Goal: Transaction & Acquisition: Purchase product/service

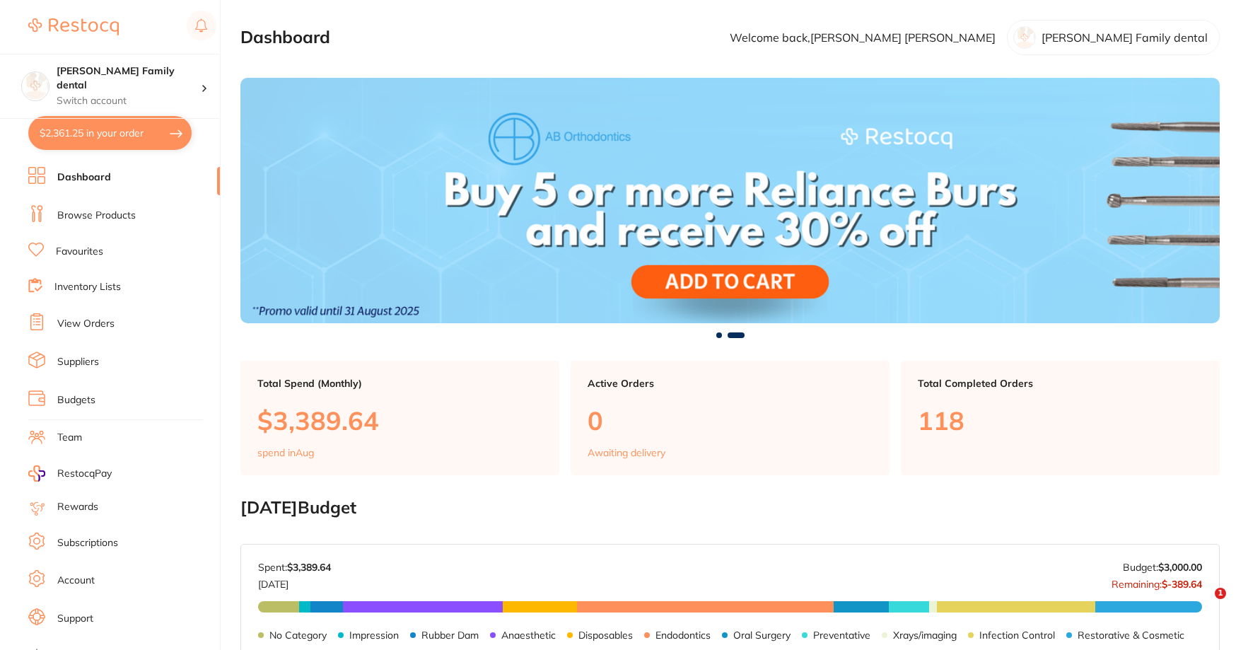
click at [111, 127] on button "$2,361.25 in your order" at bounding box center [109, 133] width 163 height 34
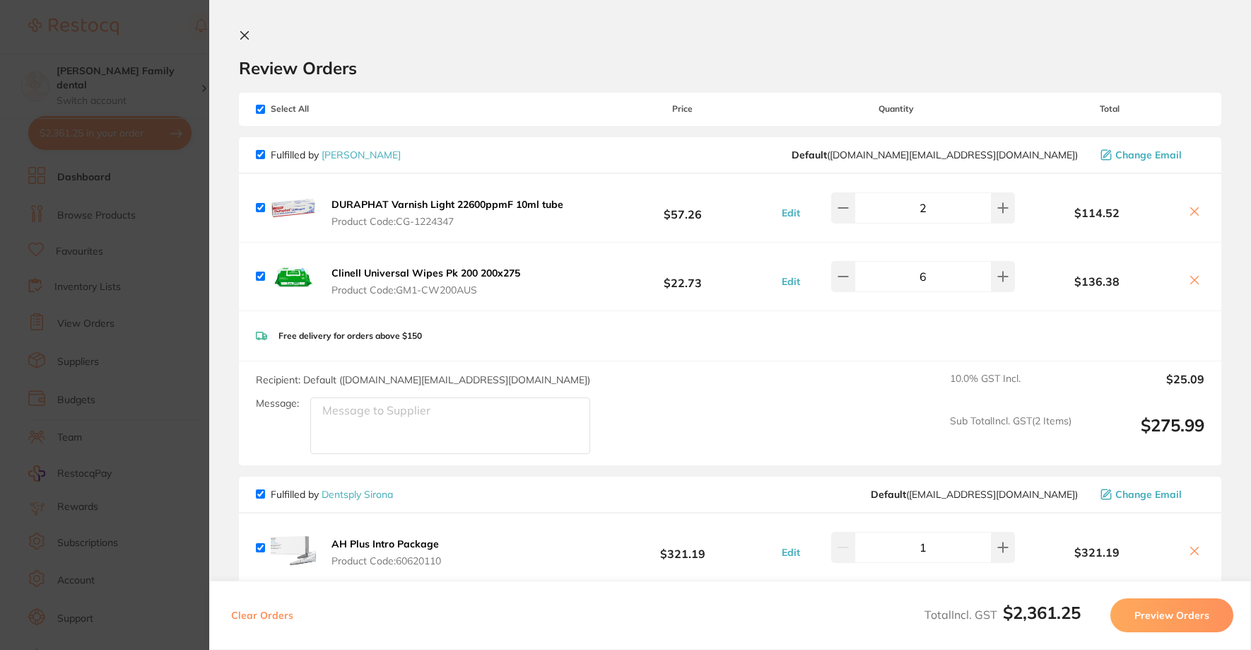
click at [250, 38] on button at bounding box center [247, 36] width 17 height 13
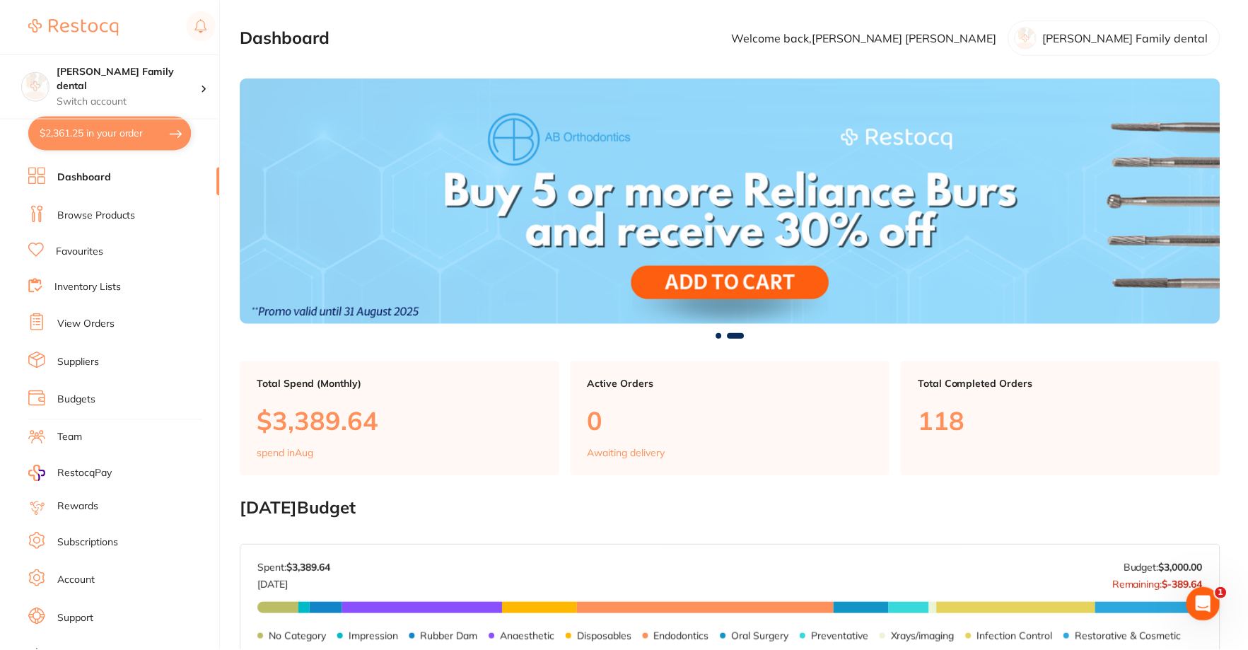
scroll to position [2, 0]
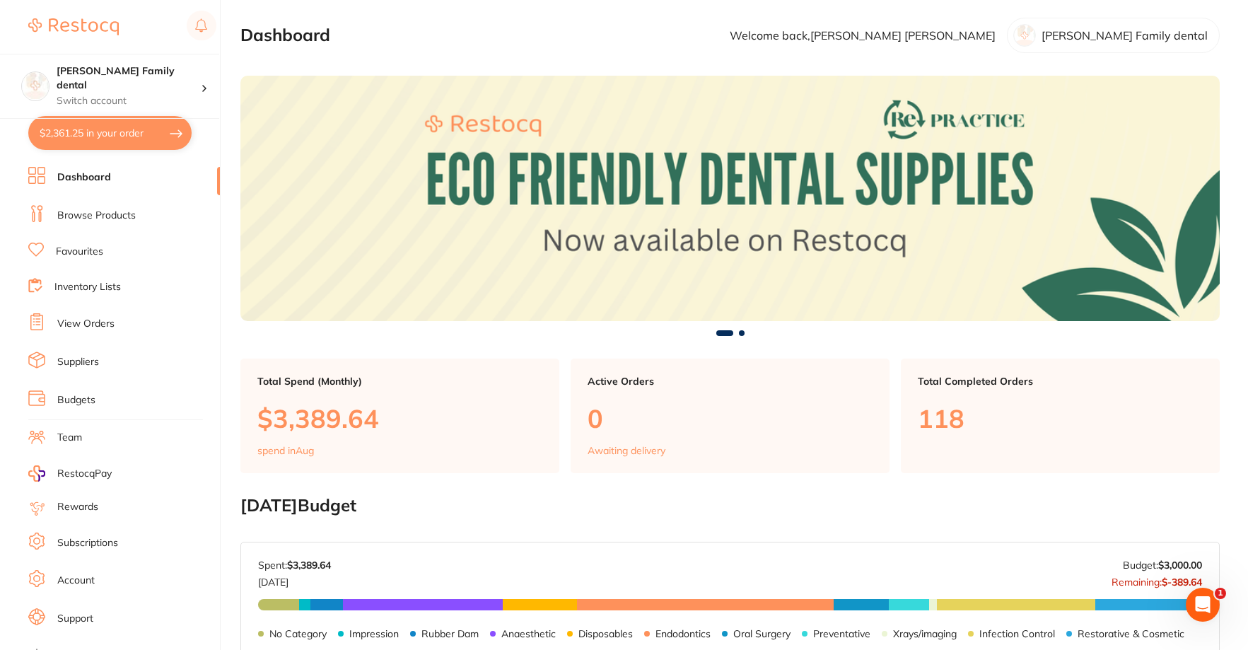
click at [85, 231] on ul "Dashboard Browse Products Favourites Inventory Lists View Orders Suppliers Budg…" at bounding box center [124, 411] width 192 height 488
click at [87, 216] on link "Browse Products" at bounding box center [96, 216] width 78 height 14
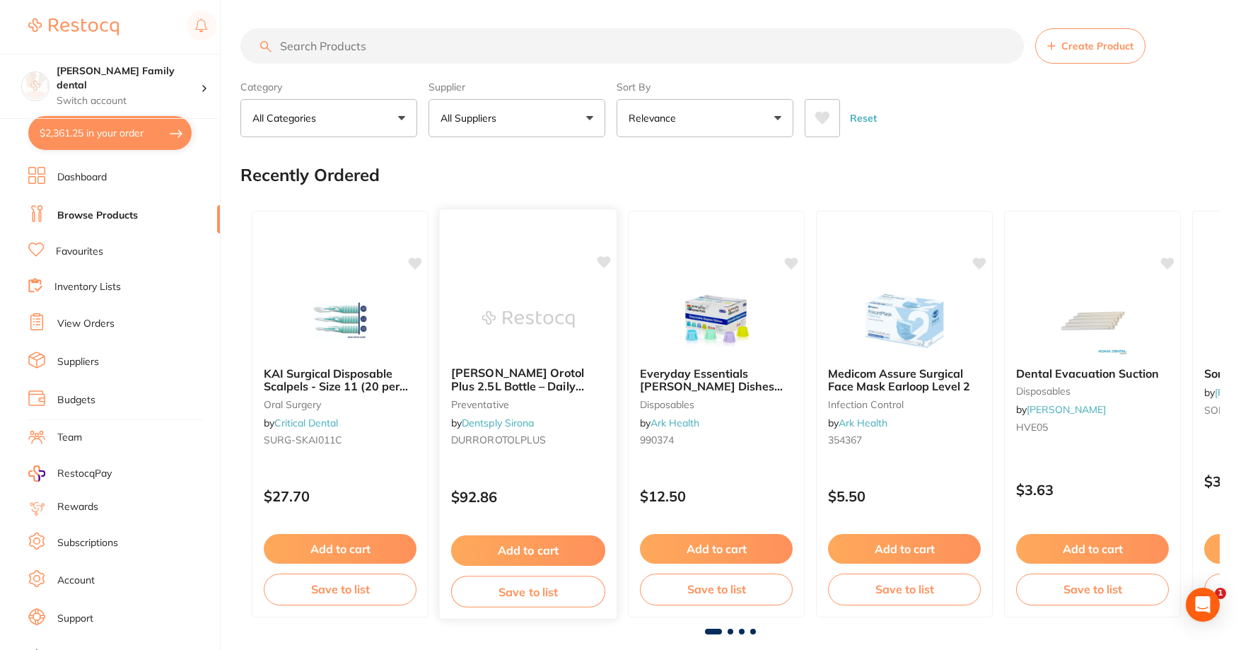
scroll to position [568, 0]
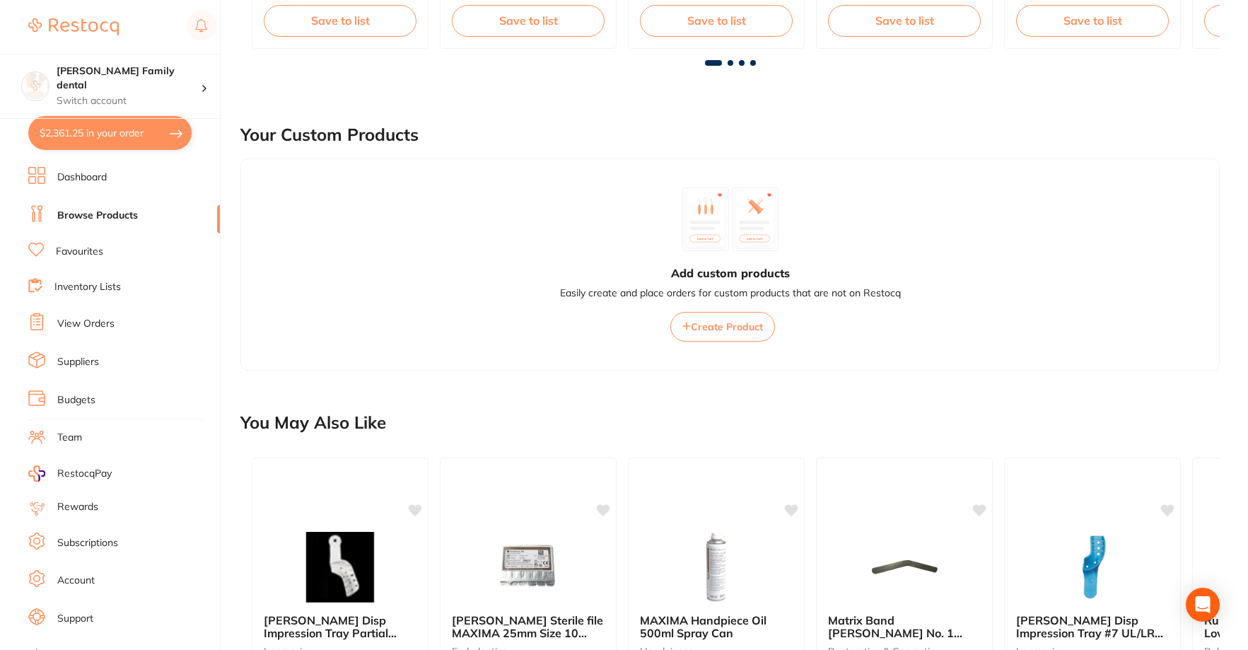
click at [290, 50] on main "Create Product Category All Categories All Categories 3D Printing anaesthetic a…" at bounding box center [744, 423] width 1008 height 1983
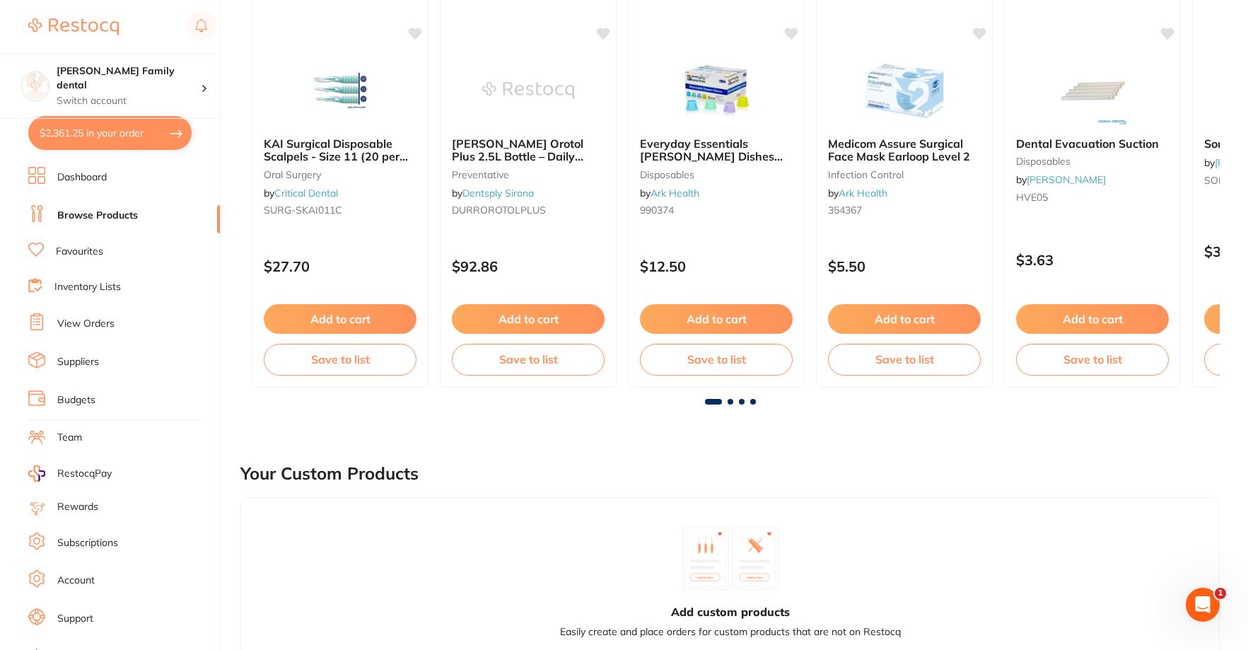
scroll to position [0, 0]
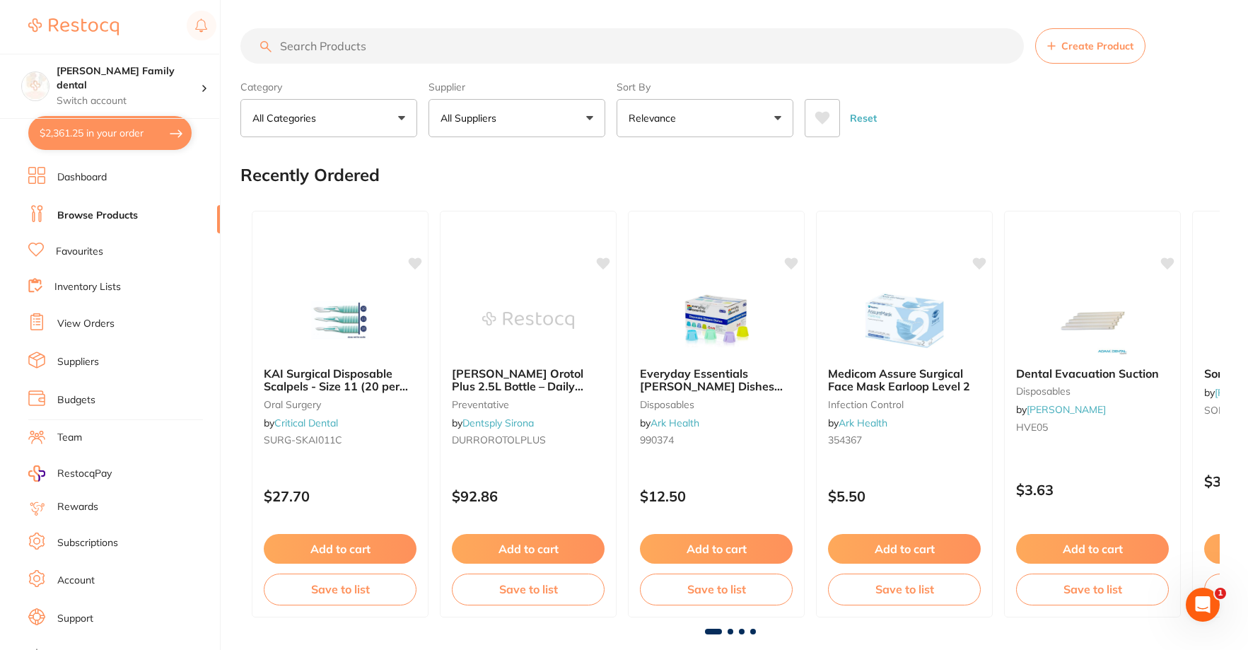
click at [370, 57] on input "search" at bounding box center [631, 45] width 783 height 35
type input "AH Plus"
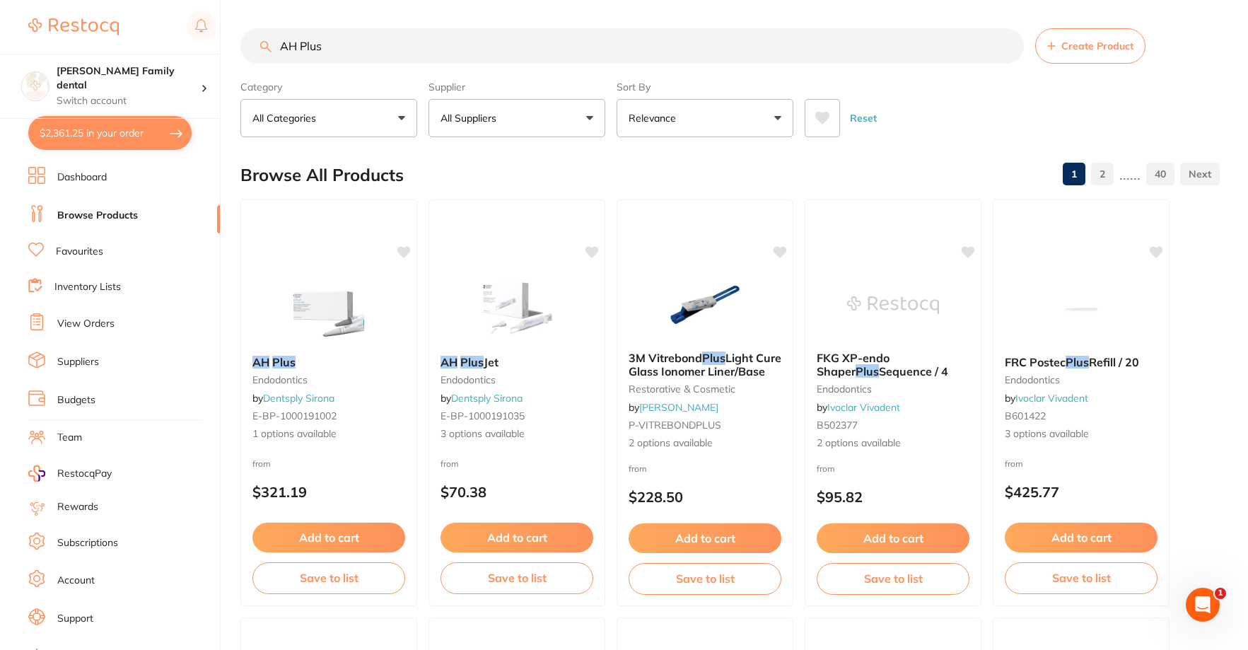
click at [484, 121] on p "All Suppliers" at bounding box center [471, 118] width 62 height 14
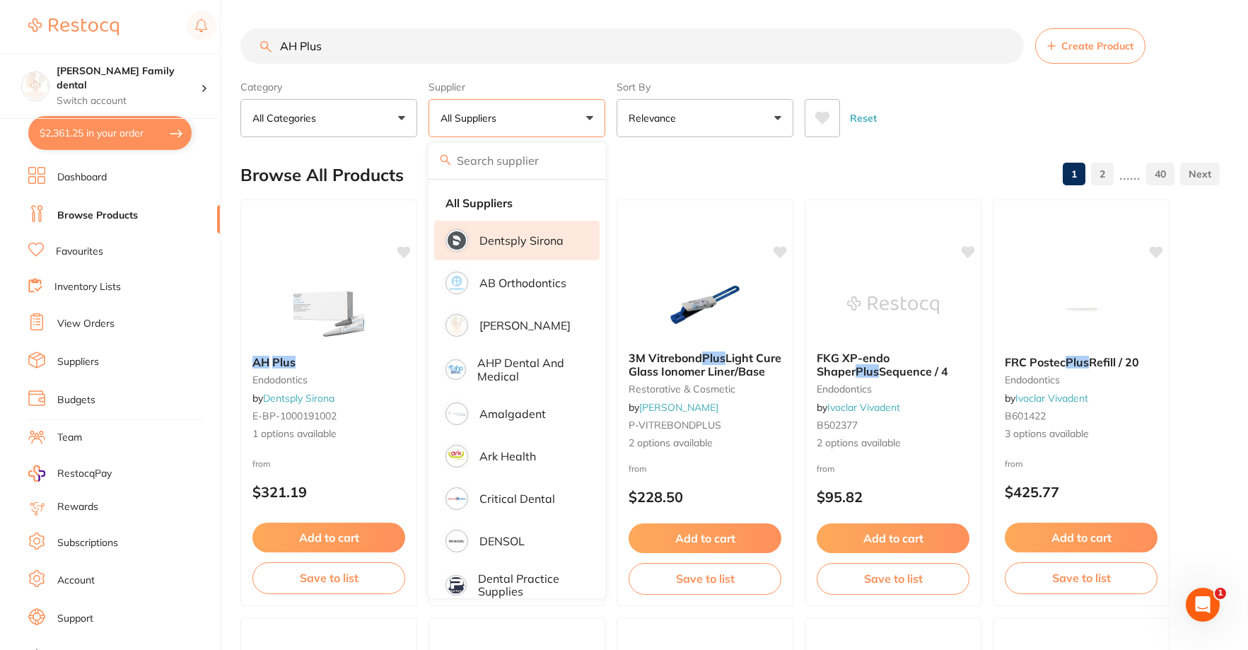
click at [504, 234] on p "Dentsply Sirona" at bounding box center [521, 240] width 84 height 13
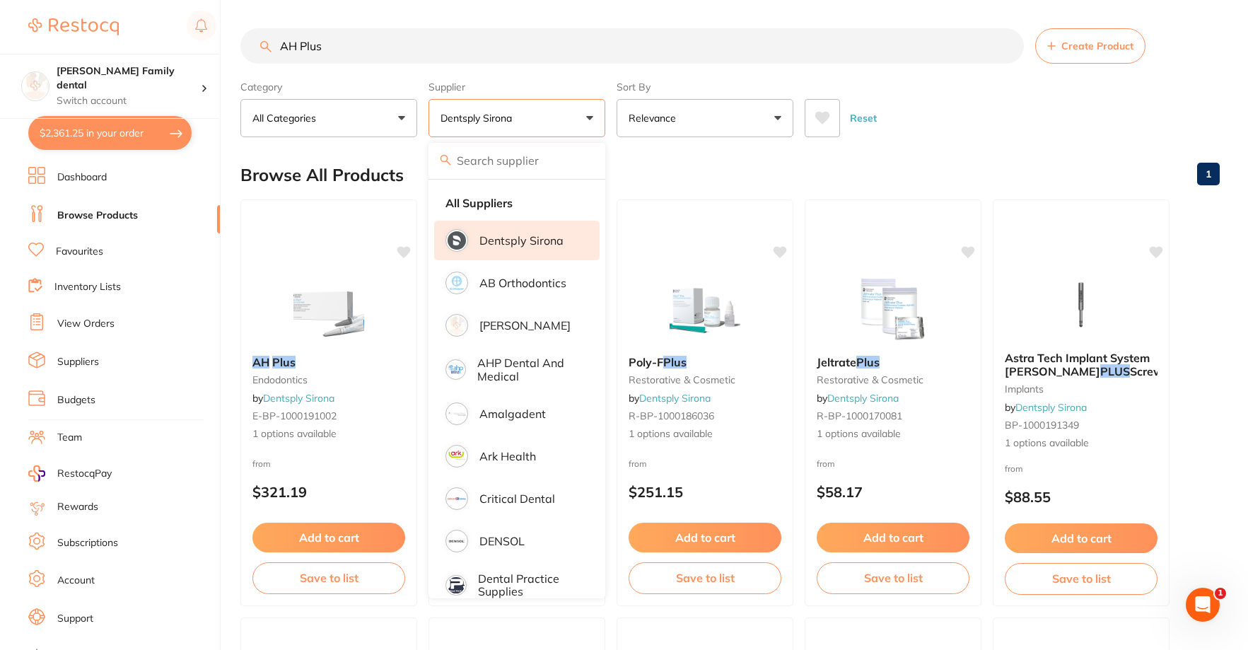
drag, startPoint x: 415, startPoint y: 38, endPoint x: 0, endPoint y: 45, distance: 415.1
click at [0, 44] on div "$2,361.25 [PERSON_NAME] Family dental Switch account [PERSON_NAME] Family denta…" at bounding box center [624, 325] width 1248 height 650
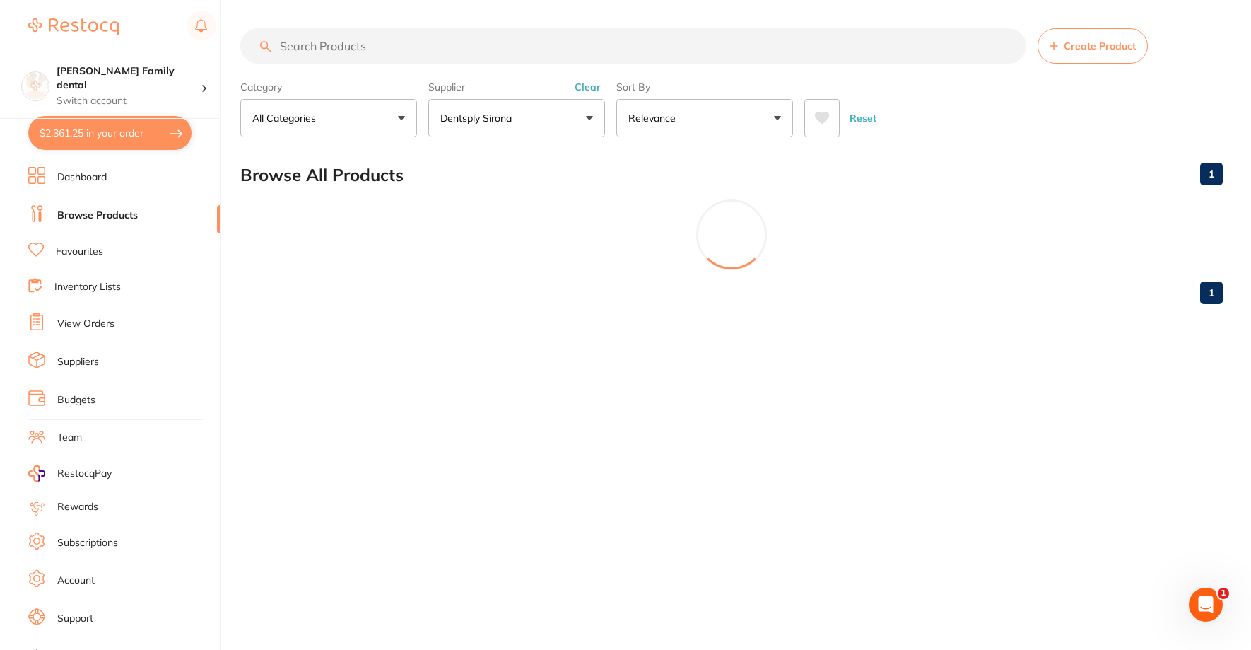
click at [336, 109] on button "All Categories" at bounding box center [328, 118] width 177 height 38
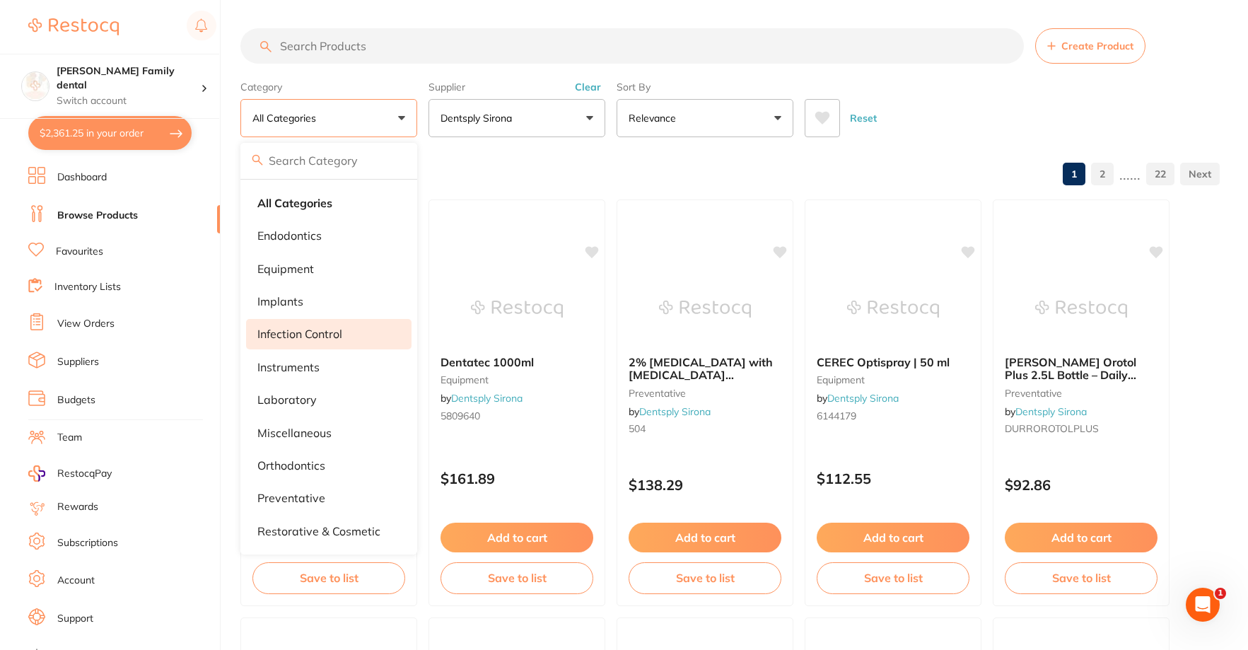
click at [351, 332] on li "infection control" at bounding box center [328, 334] width 165 height 30
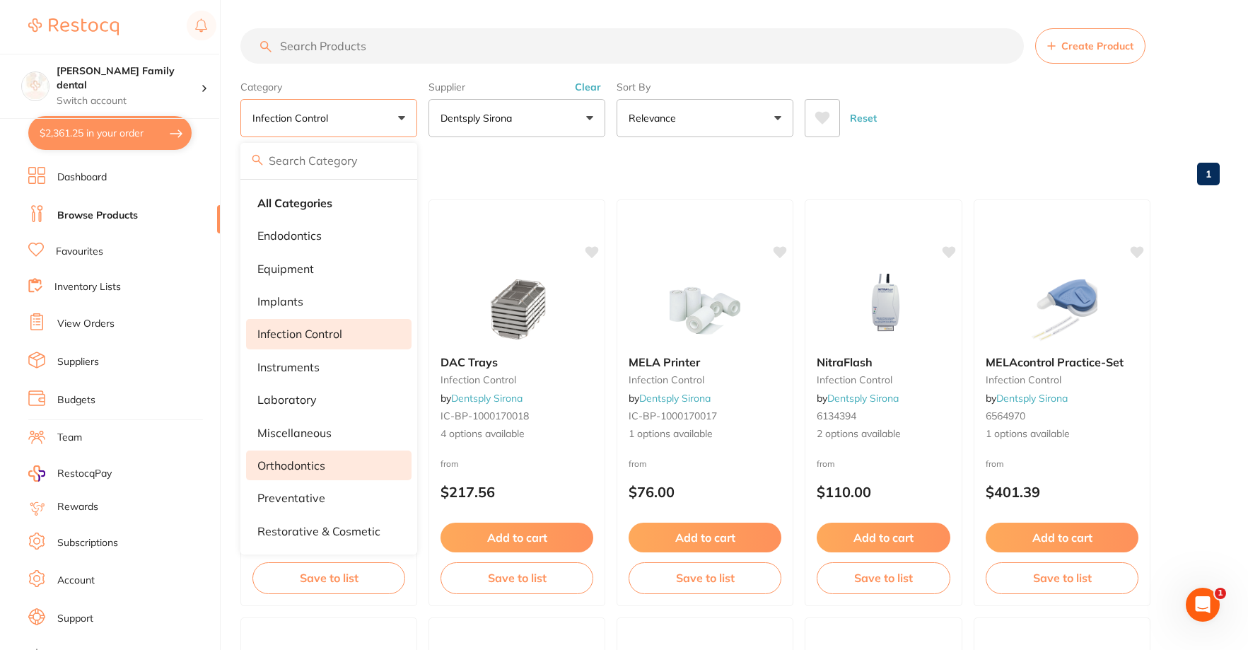
click at [295, 472] on li "orthodontics" at bounding box center [328, 465] width 165 height 30
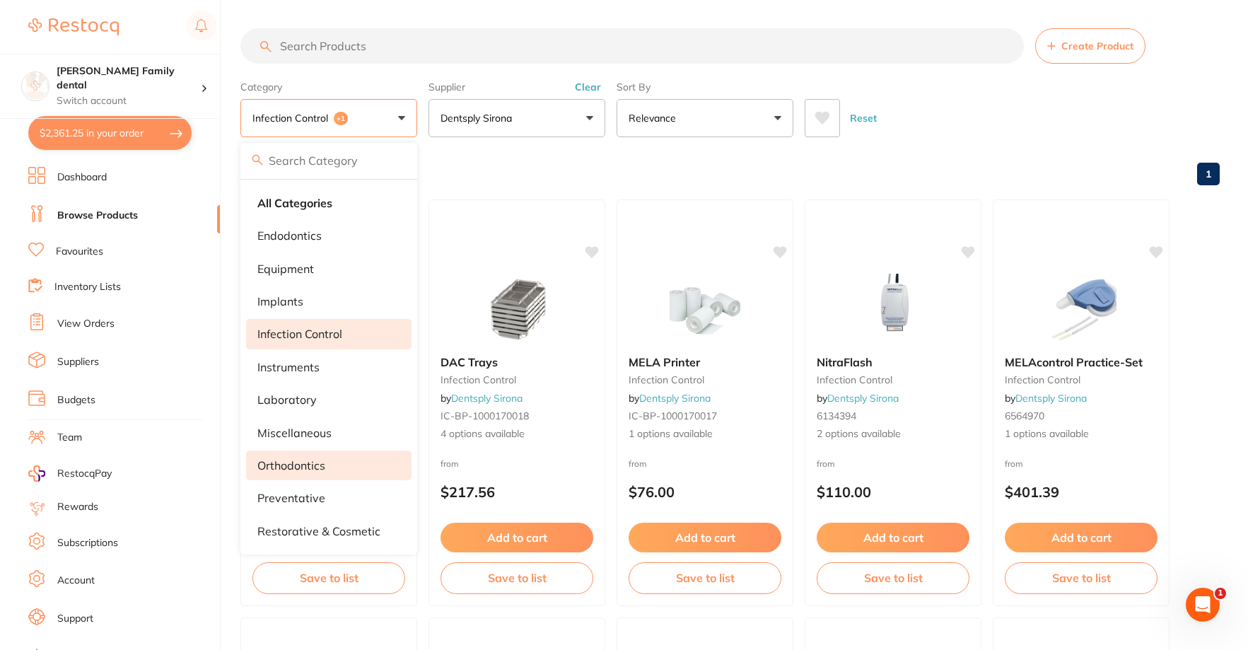
click at [322, 325] on li "infection control" at bounding box center [328, 334] width 165 height 30
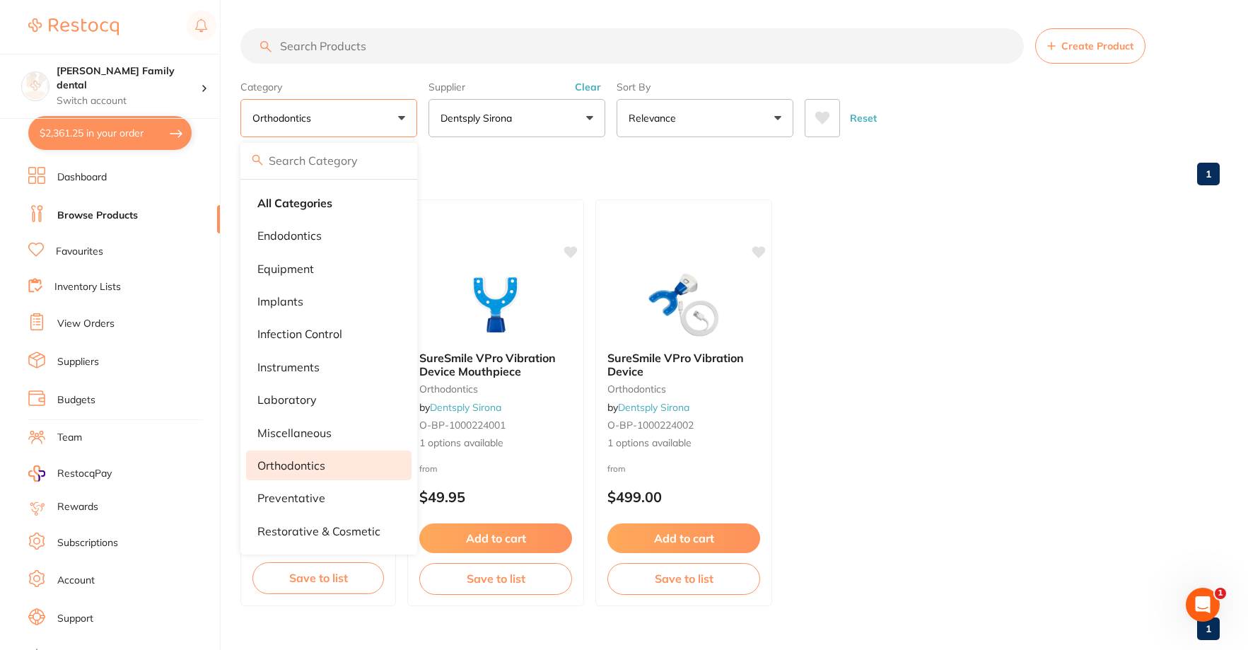
click at [354, 461] on li "orthodontics" at bounding box center [328, 465] width 165 height 30
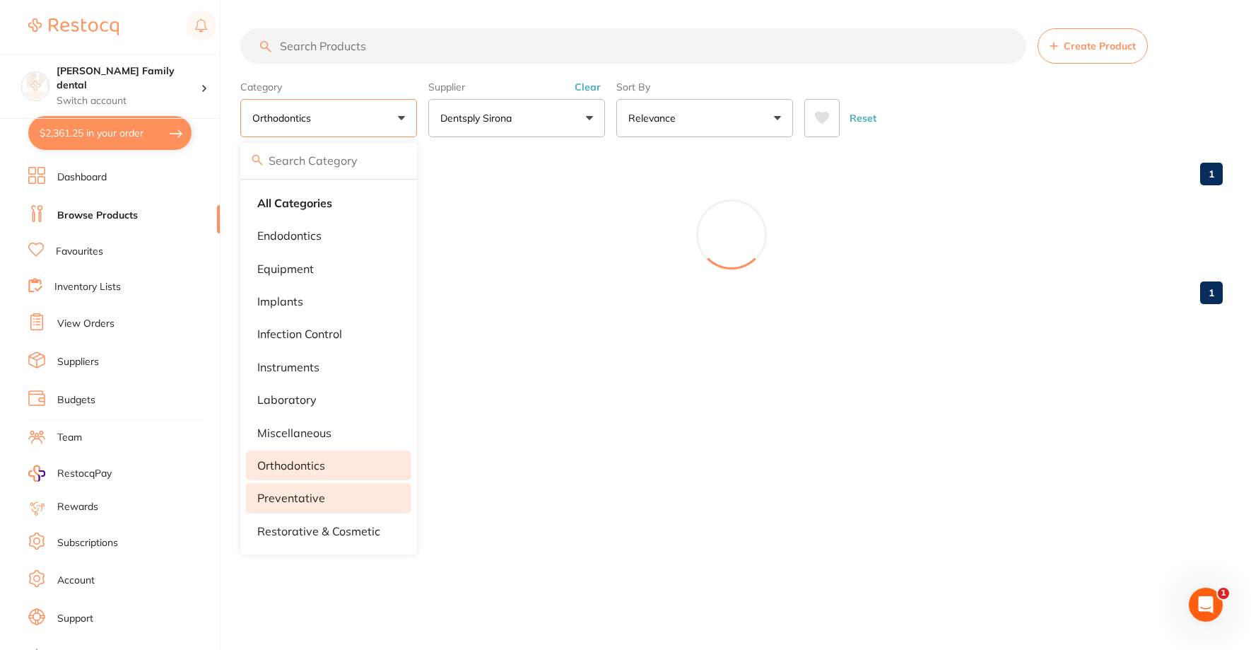
click at [310, 490] on li "preventative" at bounding box center [328, 498] width 165 height 30
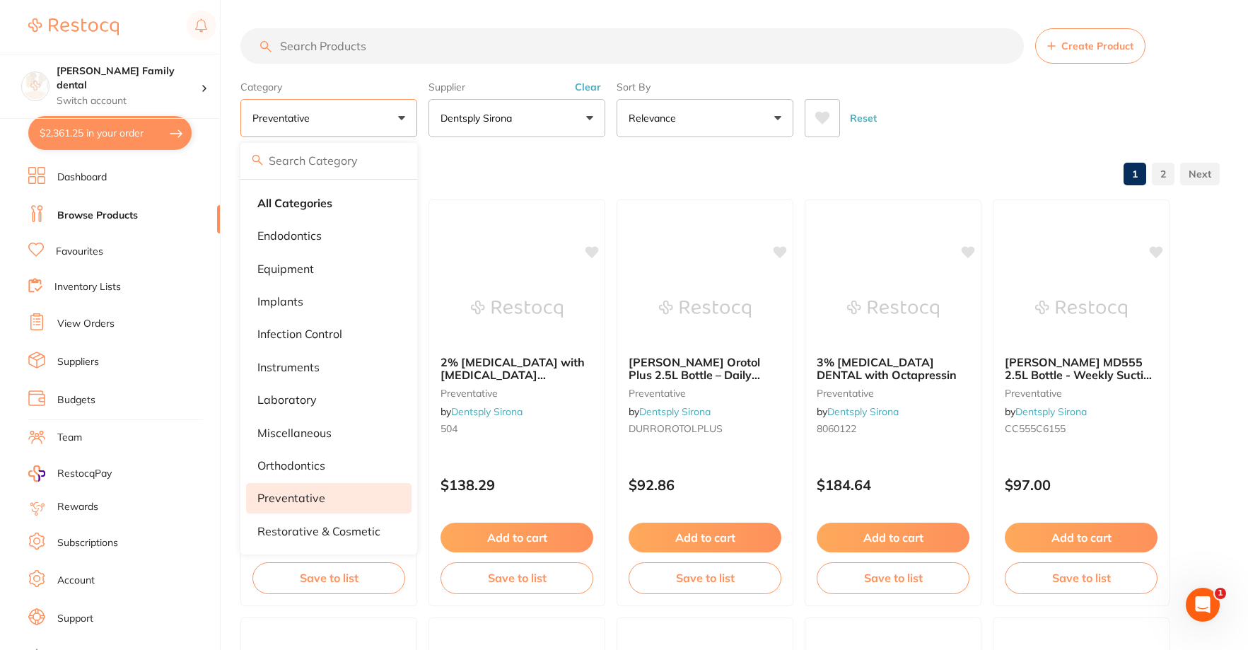
click at [375, 46] on input "search" at bounding box center [631, 45] width 783 height 35
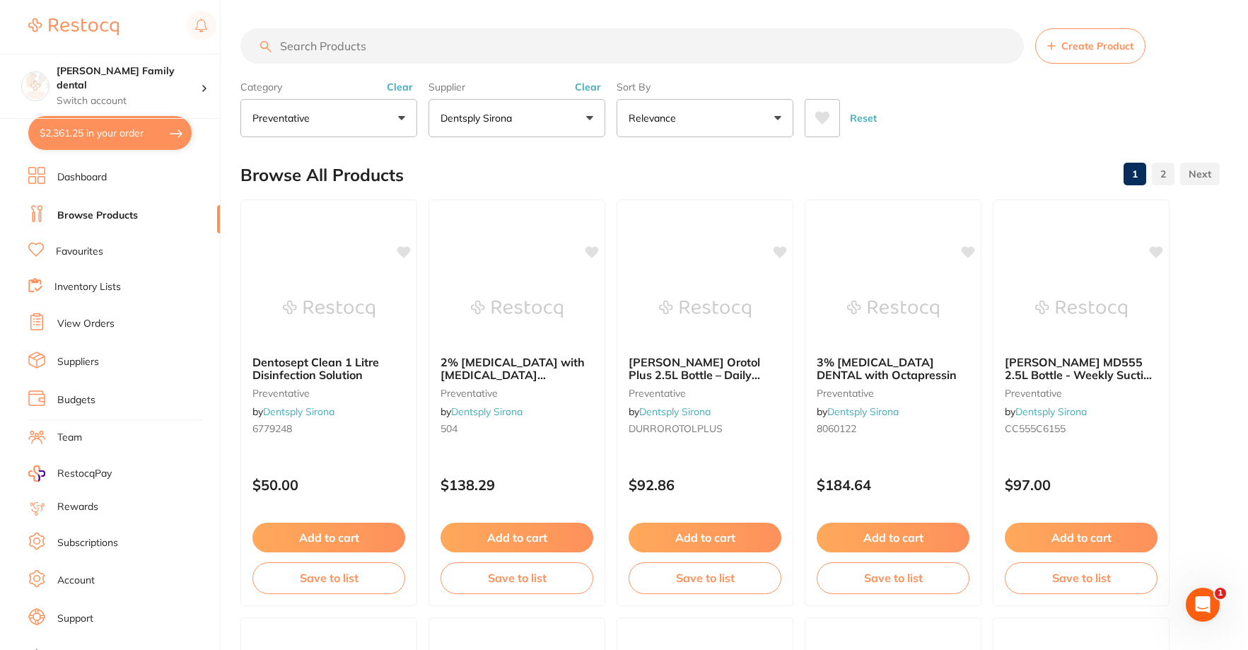
click at [500, 112] on p "Dentsply Sirona" at bounding box center [478, 118] width 77 height 14
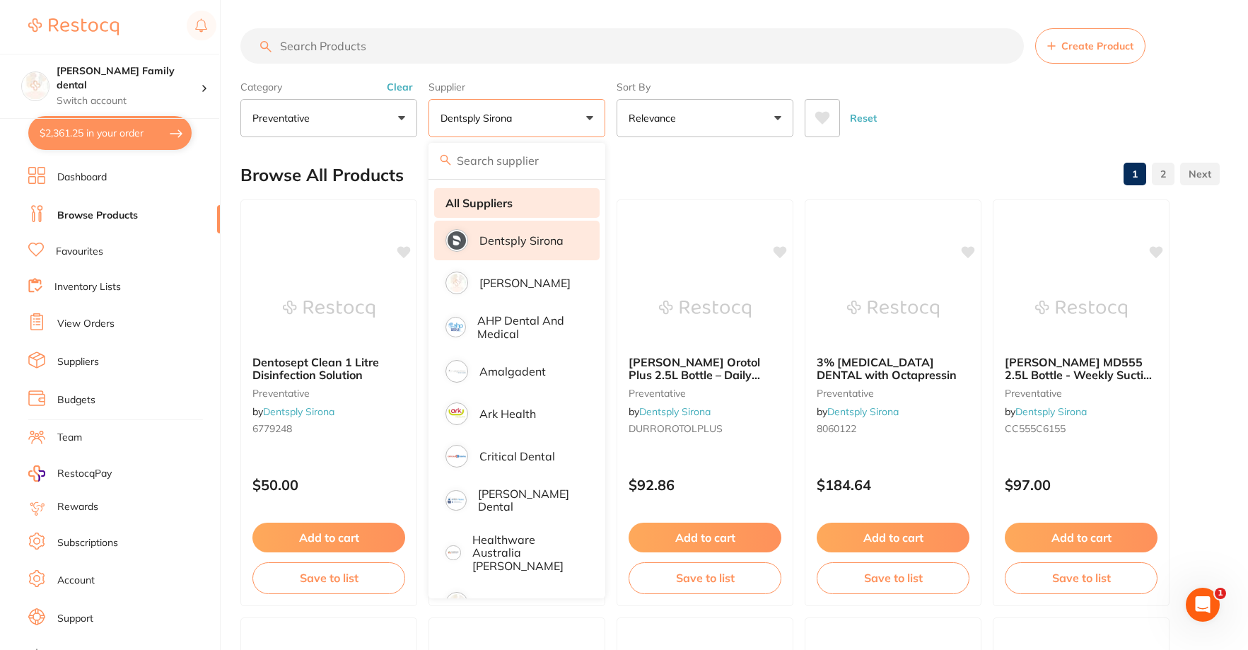
click at [497, 198] on strong "All Suppliers" at bounding box center [478, 203] width 67 height 13
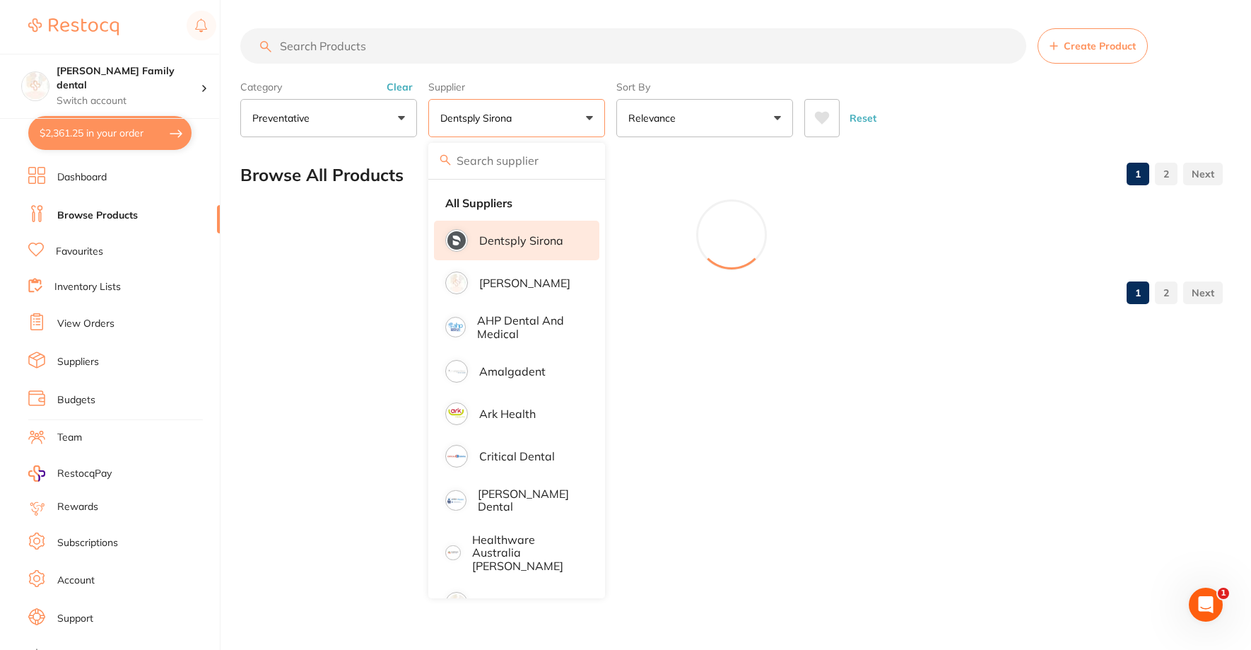
click at [380, 133] on button "preventative" at bounding box center [328, 118] width 177 height 38
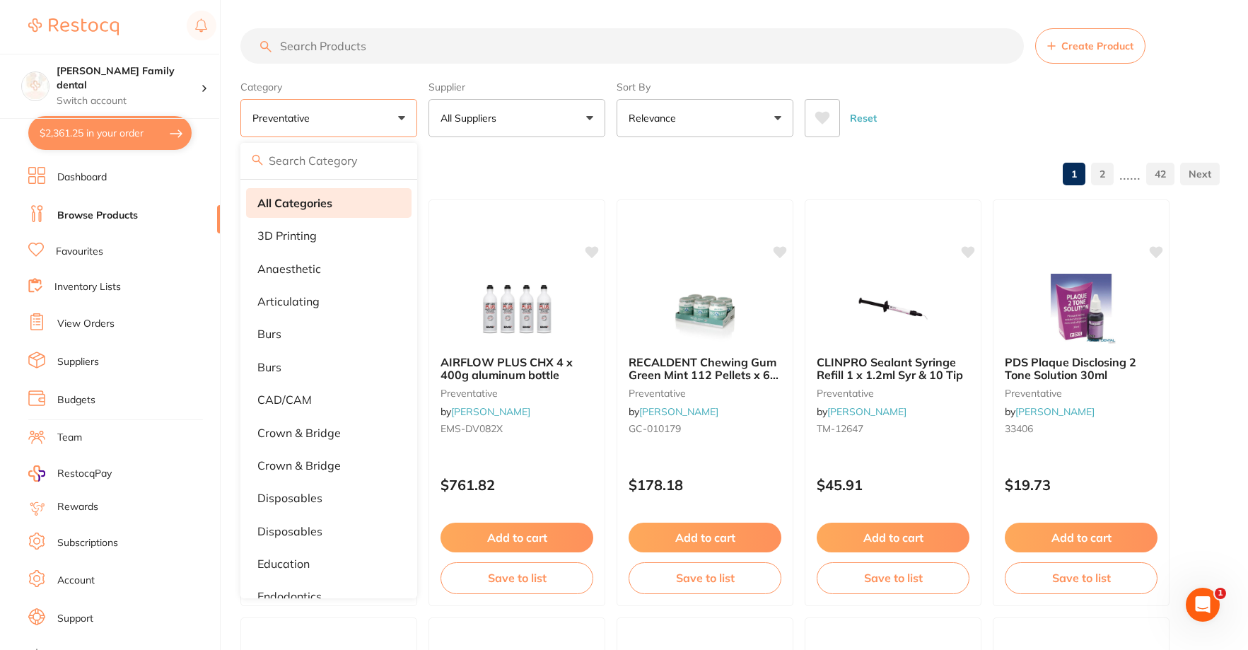
click at [323, 188] on li "All Categories" at bounding box center [328, 203] width 165 height 30
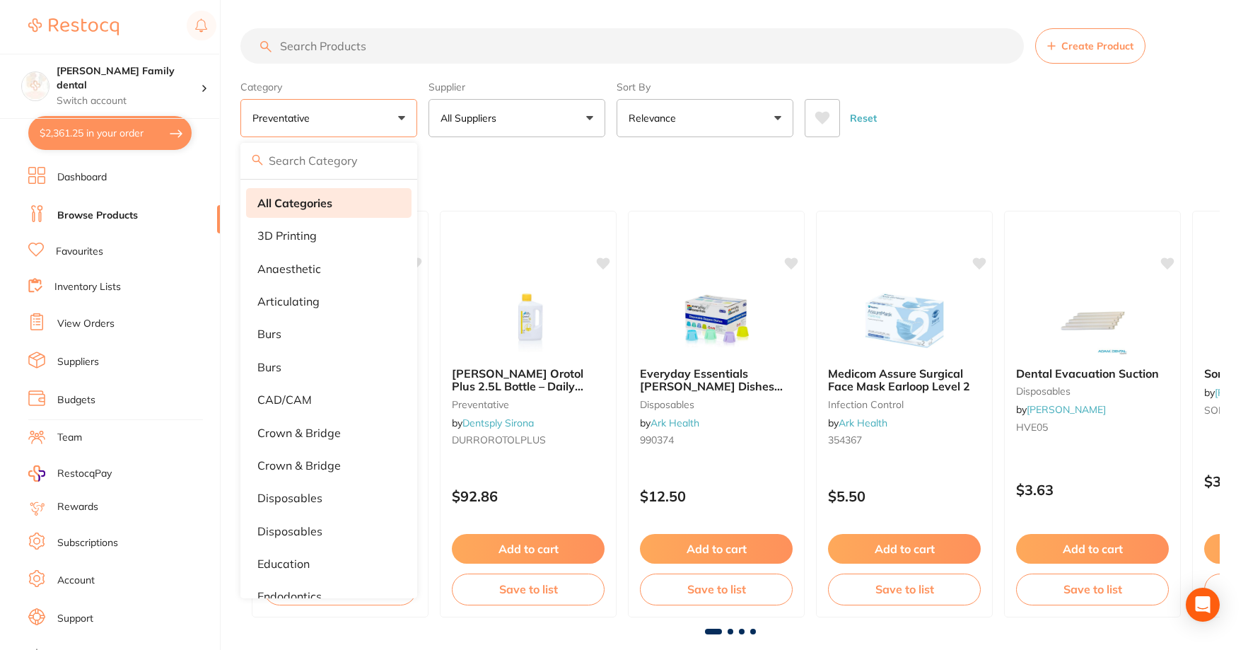
click at [322, 193] on li "All Categories" at bounding box center [328, 203] width 165 height 30
click at [308, 47] on input "search" at bounding box center [631, 45] width 783 height 35
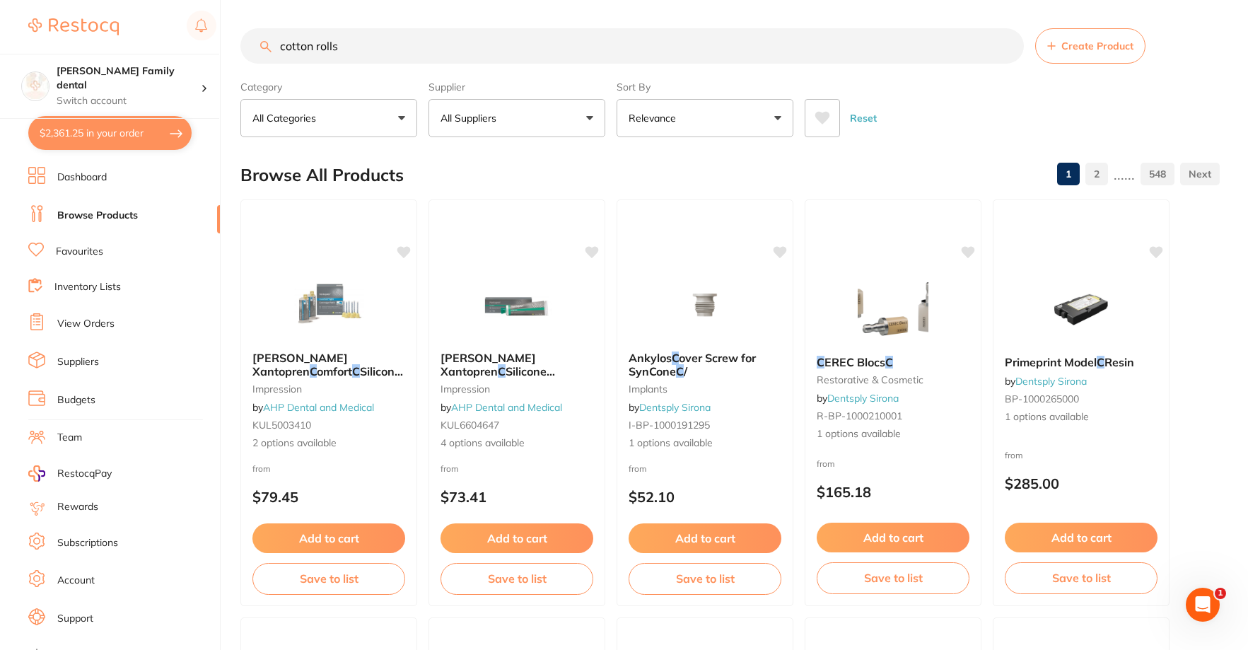
type input "cotton rolls"
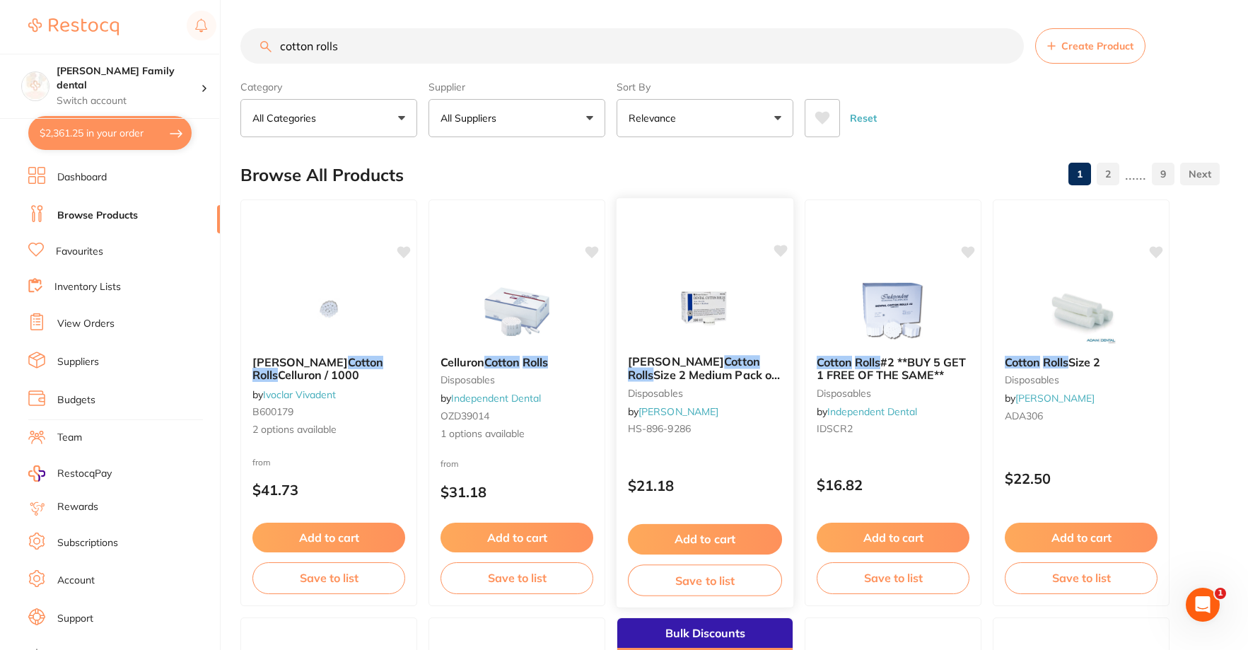
drag, startPoint x: 713, startPoint y: 539, endPoint x: 724, endPoint y: 525, distance: 17.7
click at [724, 525] on button "Add to cart" at bounding box center [705, 539] width 154 height 30
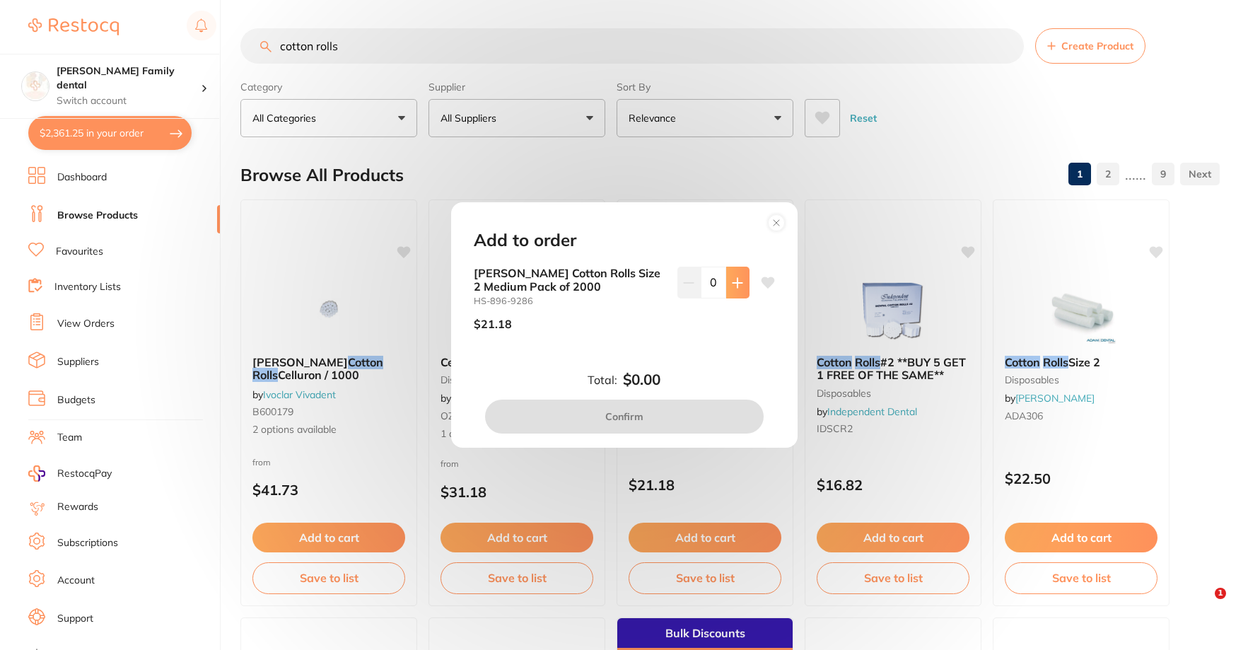
click at [736, 281] on icon at bounding box center [737, 282] width 11 height 11
type input "1"
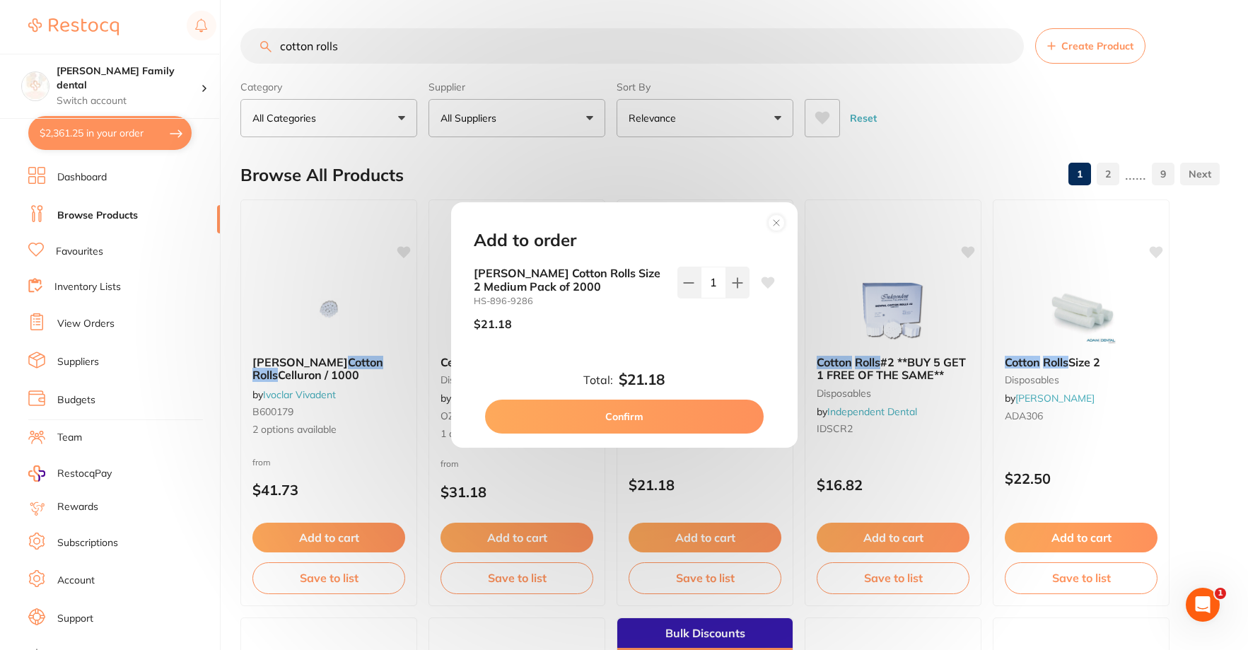
click at [666, 421] on button "Confirm" at bounding box center [624, 416] width 279 height 34
checkbox input "false"
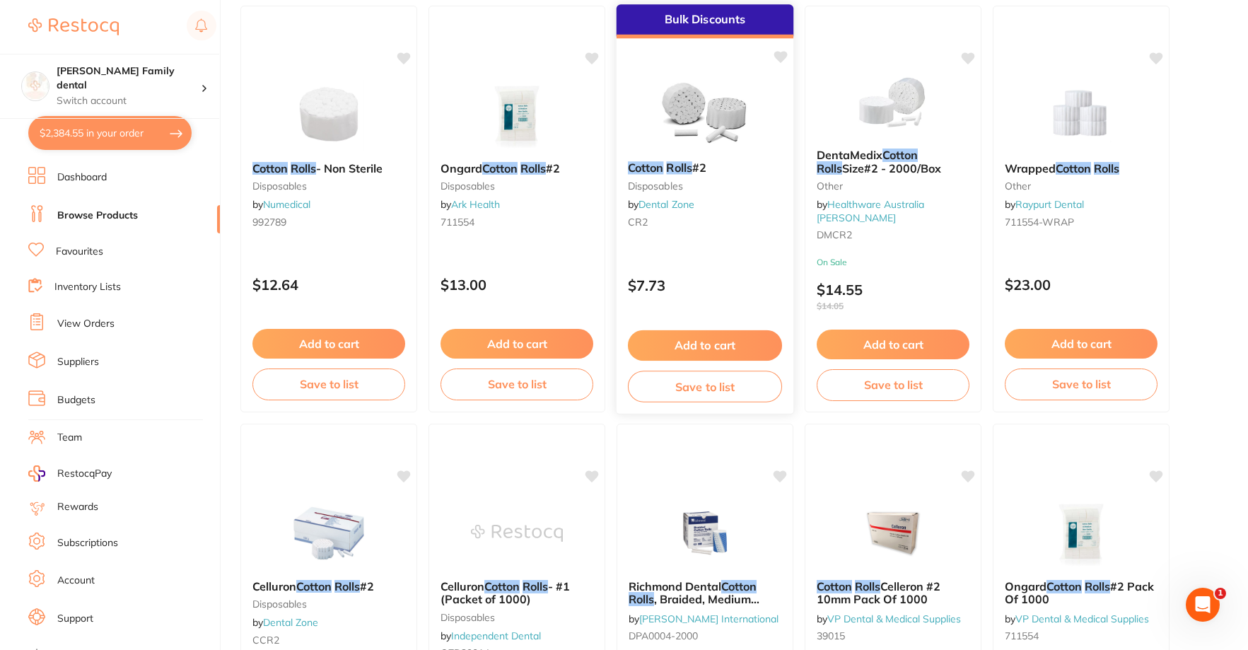
scroll to position [636, 0]
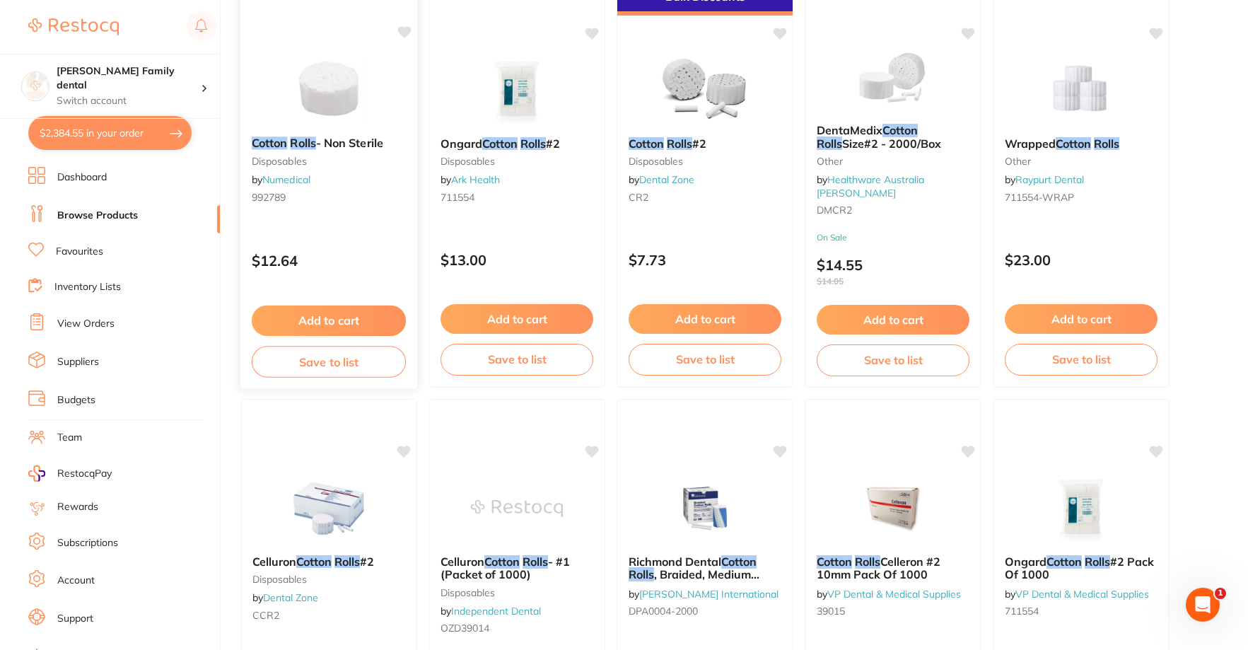
click at [307, 318] on button "Add to cart" at bounding box center [329, 320] width 154 height 30
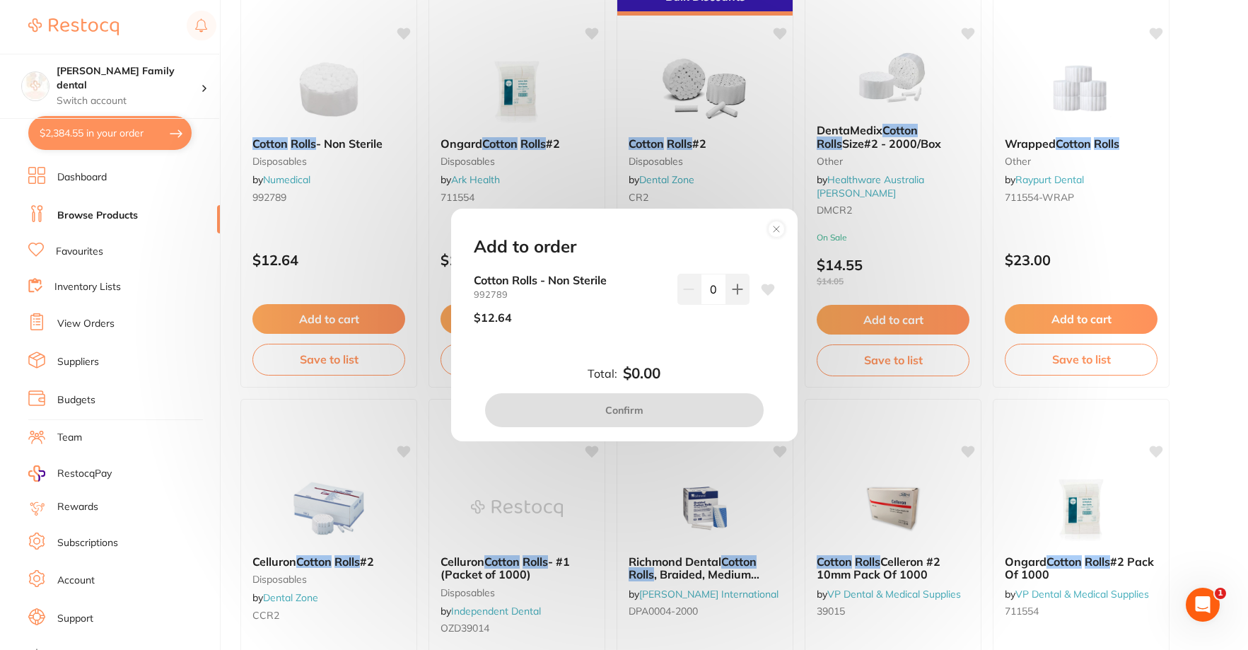
scroll to position [0, 0]
click at [772, 231] on circle at bounding box center [776, 229] width 16 height 16
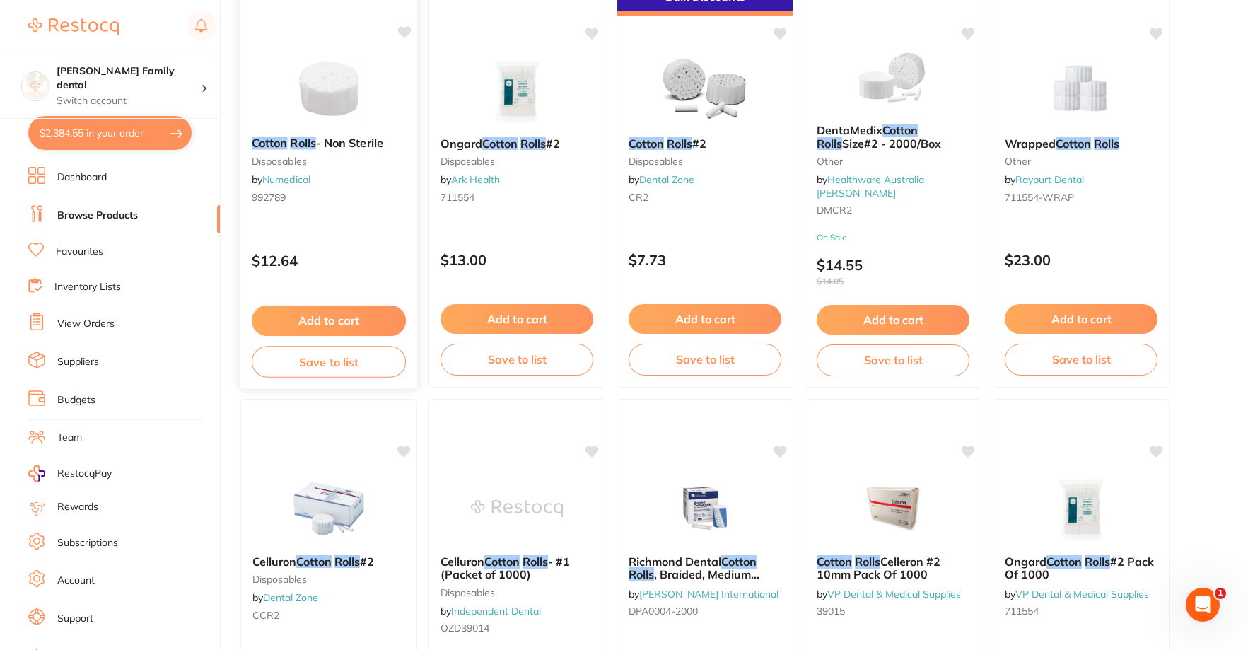
click at [309, 91] on img at bounding box center [328, 89] width 93 height 71
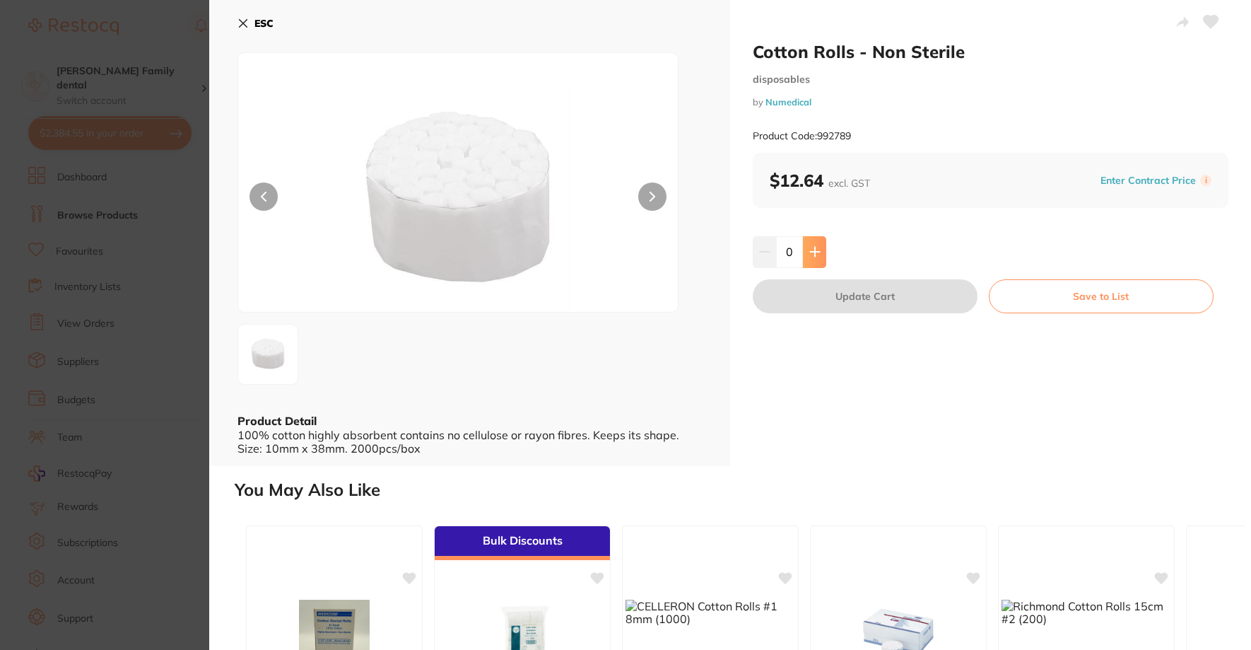
click at [813, 250] on icon at bounding box center [814, 251] width 9 height 9
type input "1"
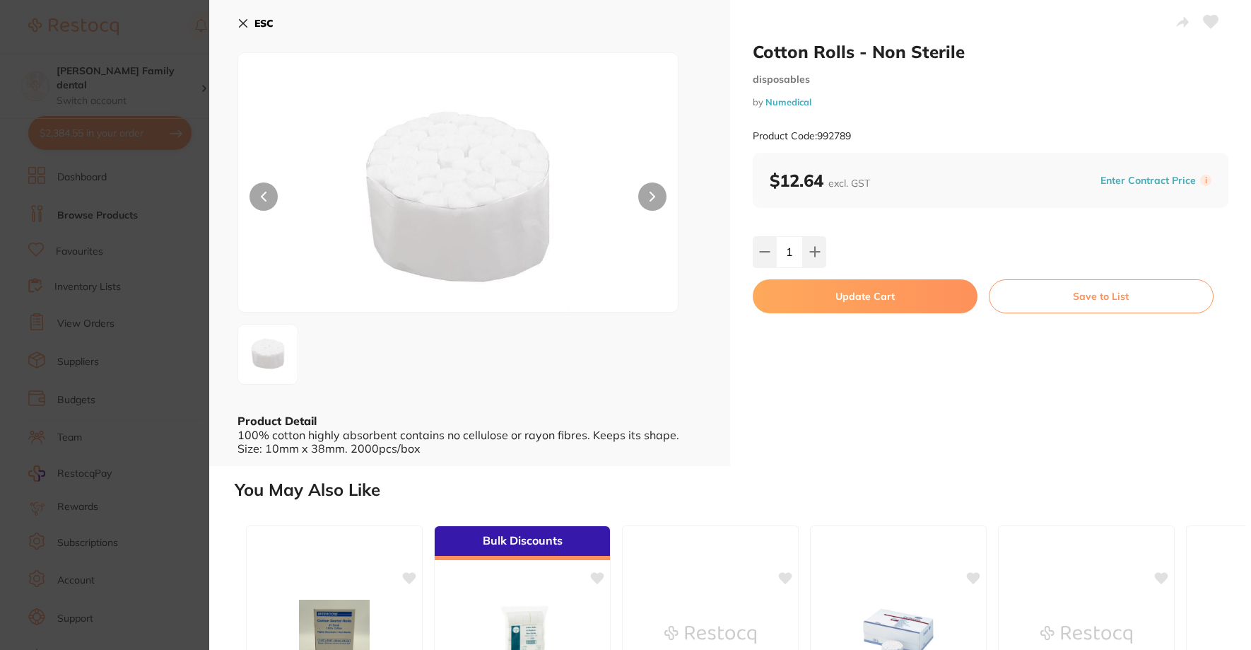
click at [242, 22] on icon at bounding box center [244, 24] width 8 height 8
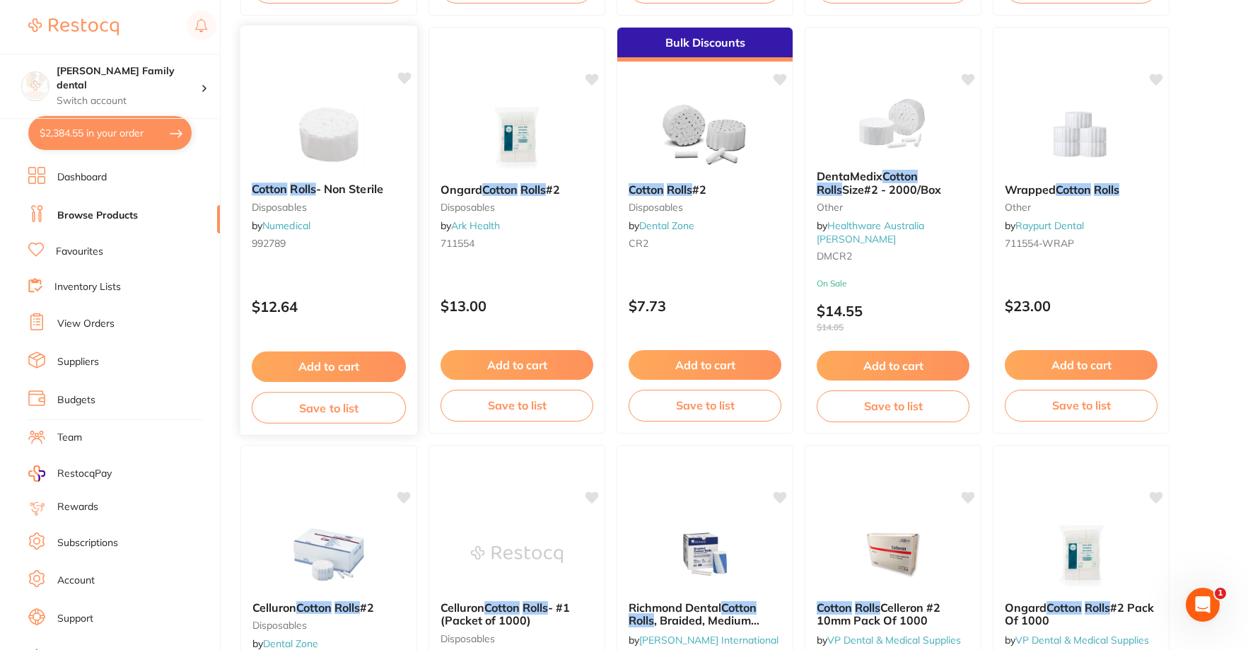
scroll to position [566, 0]
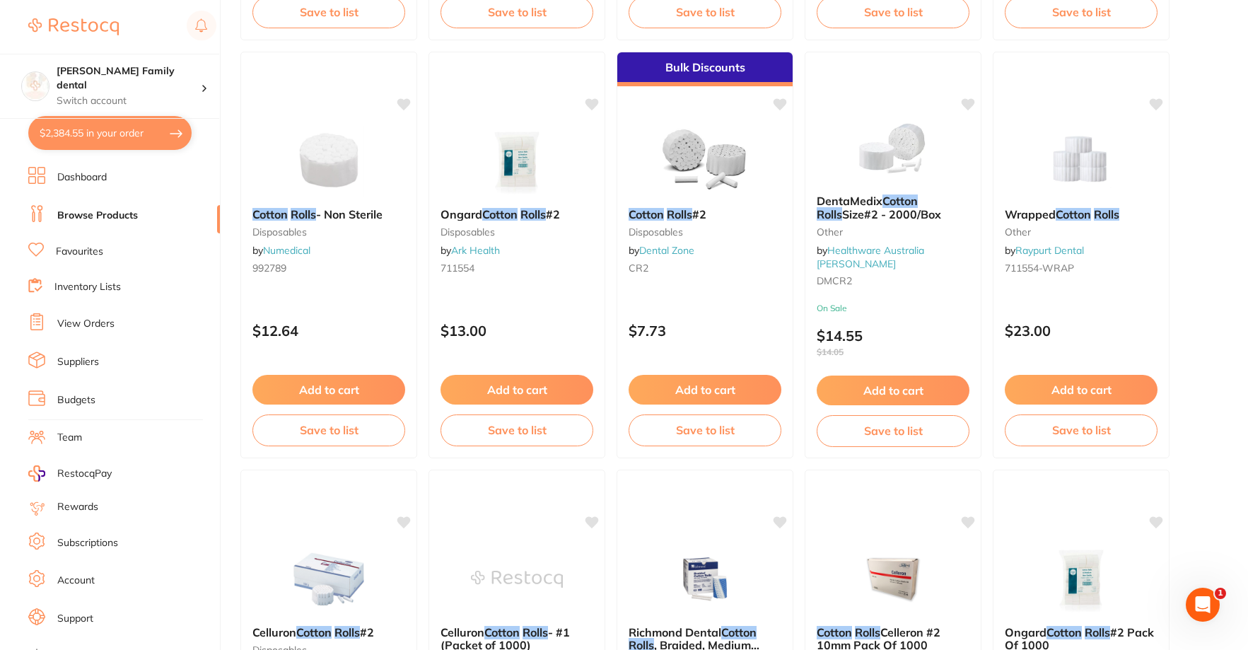
click at [74, 122] on button "$2,384.55 in your order" at bounding box center [109, 133] width 163 height 34
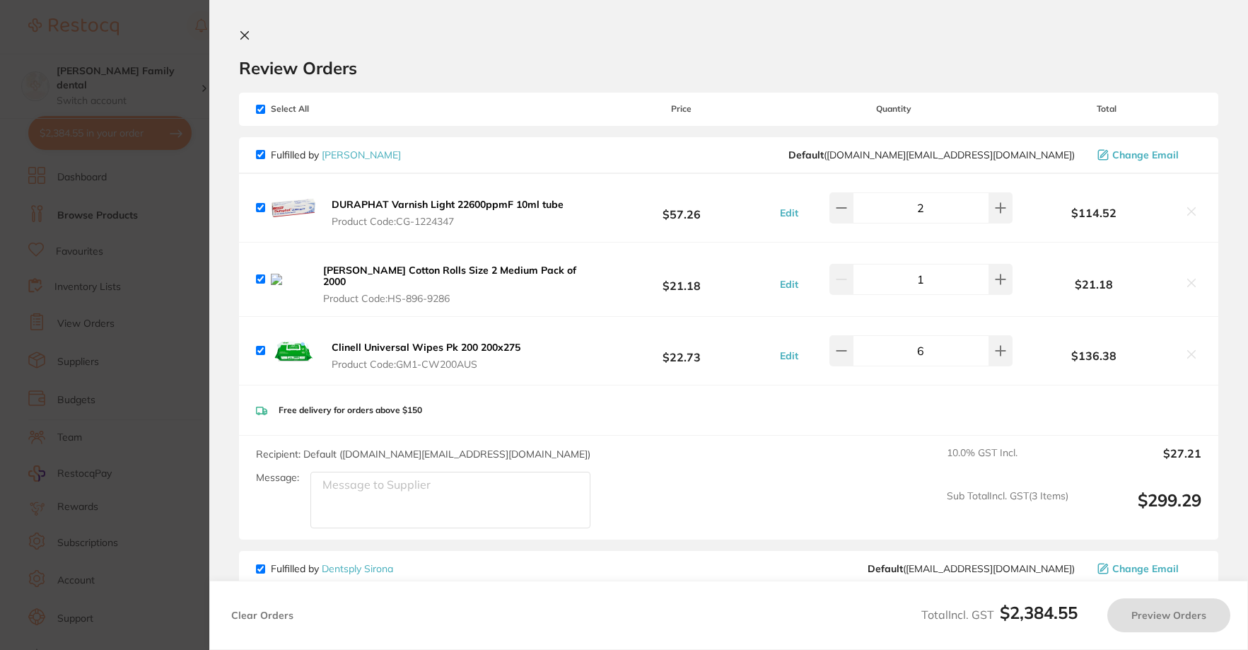
checkbox input "true"
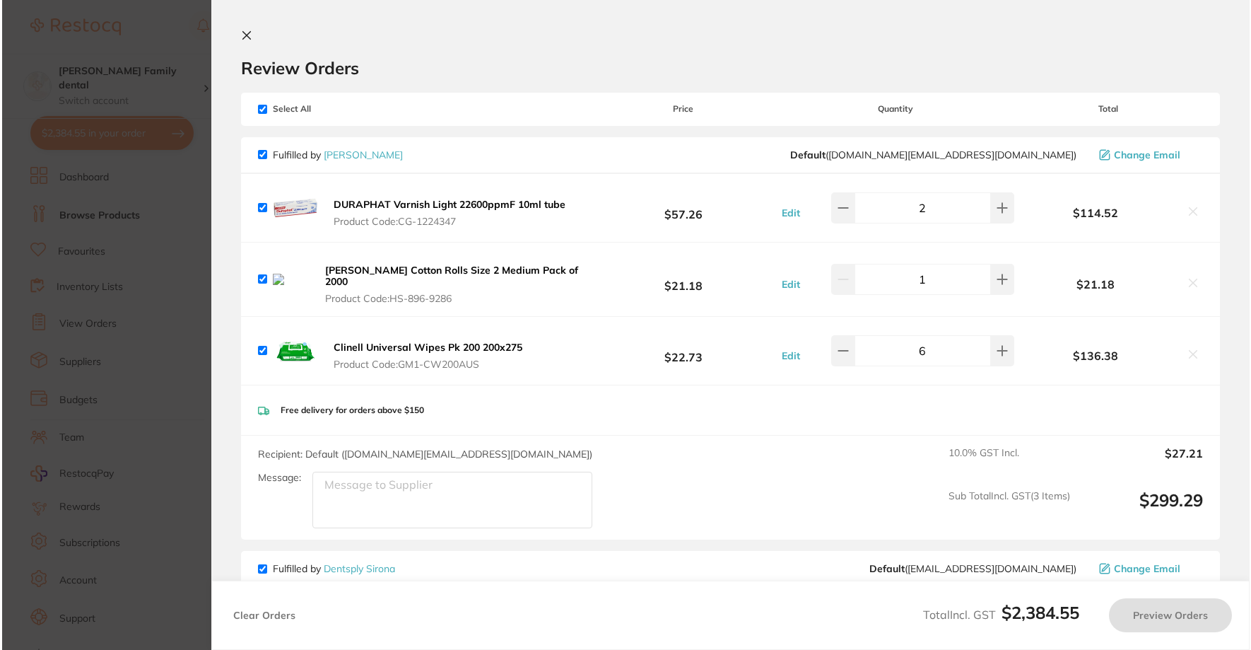
scroll to position [0, 0]
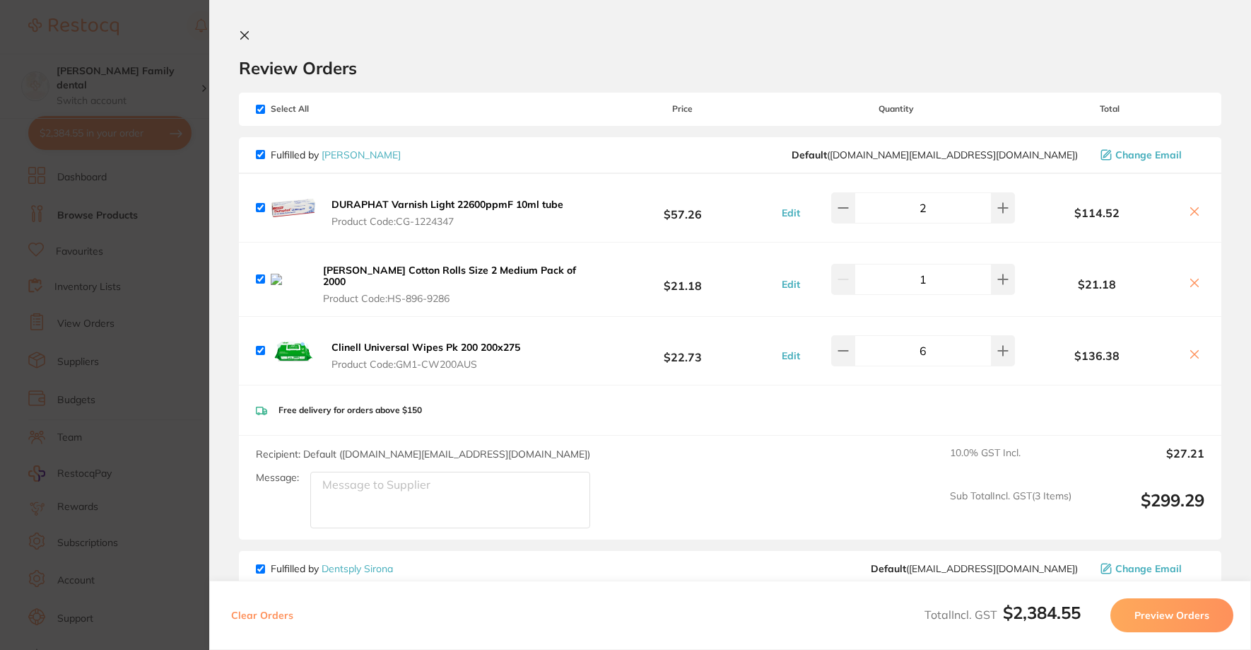
click at [1196, 283] on icon at bounding box center [1194, 282] width 11 height 11
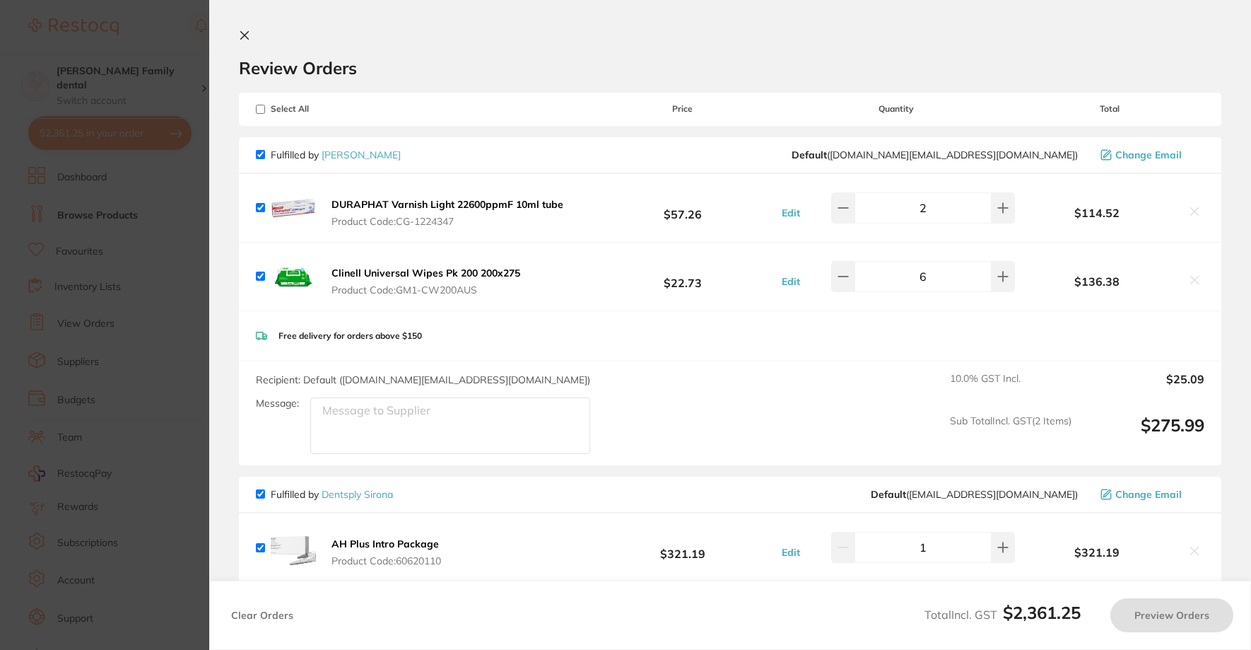
checkbox input "true"
